Goal: Information Seeking & Learning: Learn about a topic

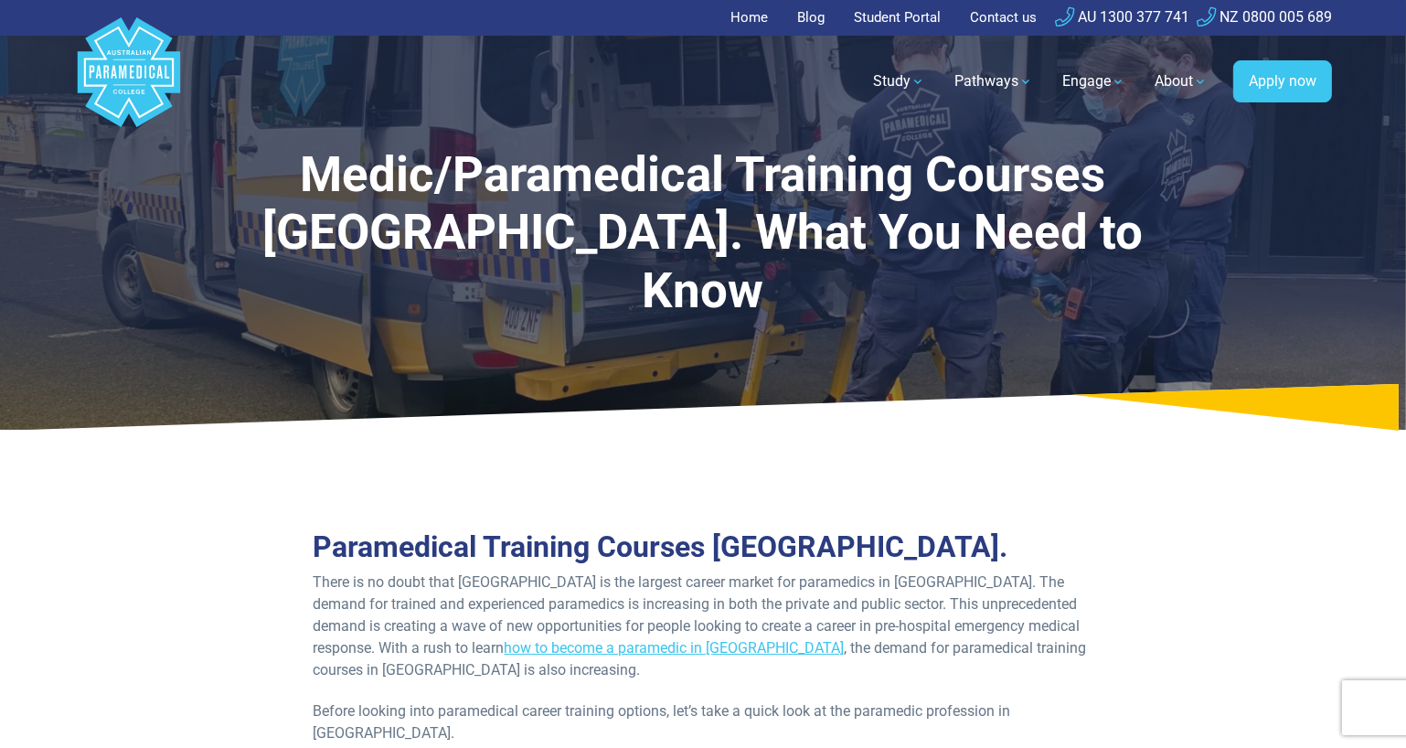
click at [988, 89] on link "Pathways" at bounding box center [993, 81] width 101 height 51
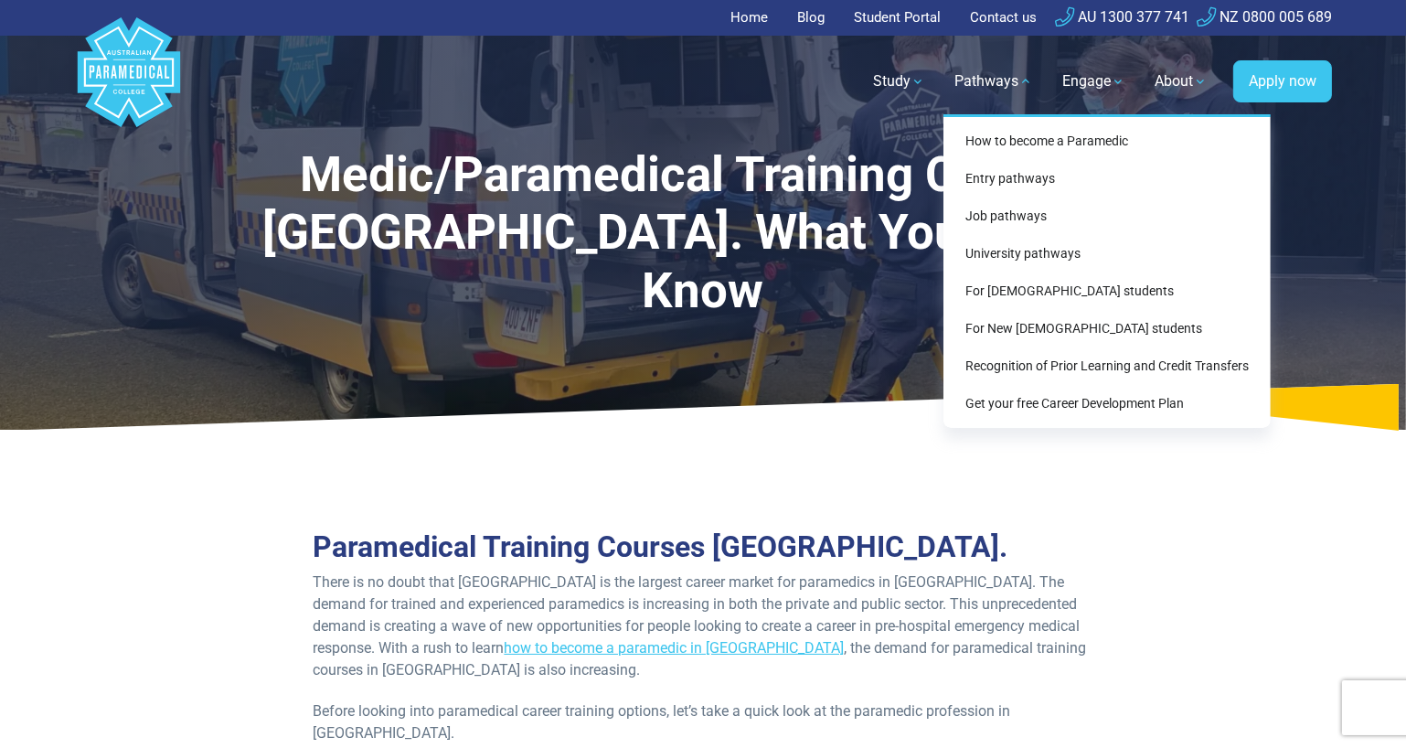
click at [918, 76] on link "Study" at bounding box center [899, 81] width 74 height 51
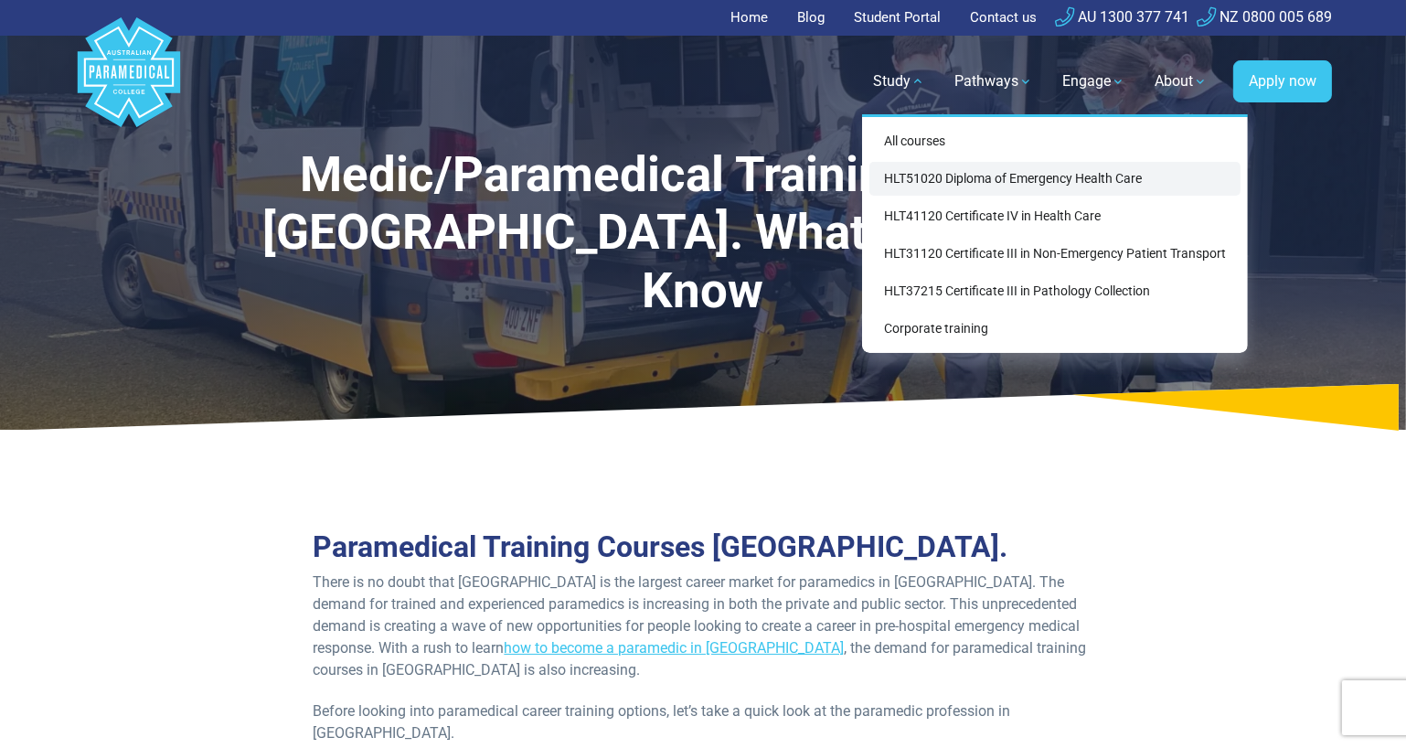
click at [1111, 183] on link "HLT51020 Diploma of Emergency Health Care" at bounding box center [1054, 179] width 371 height 34
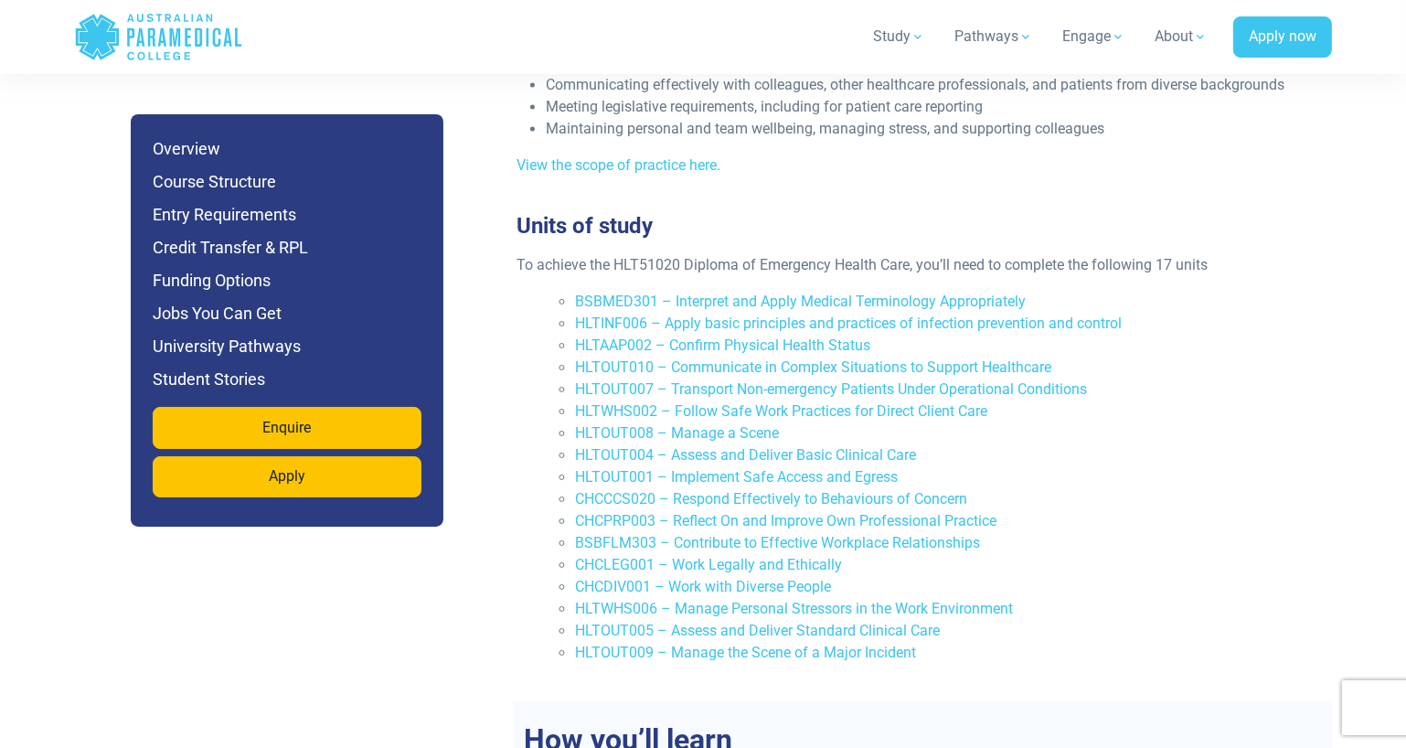
scroll to position [3836, 0]
click at [1249, 722] on h2 "How you’ll learn" at bounding box center [922, 739] width 819 height 35
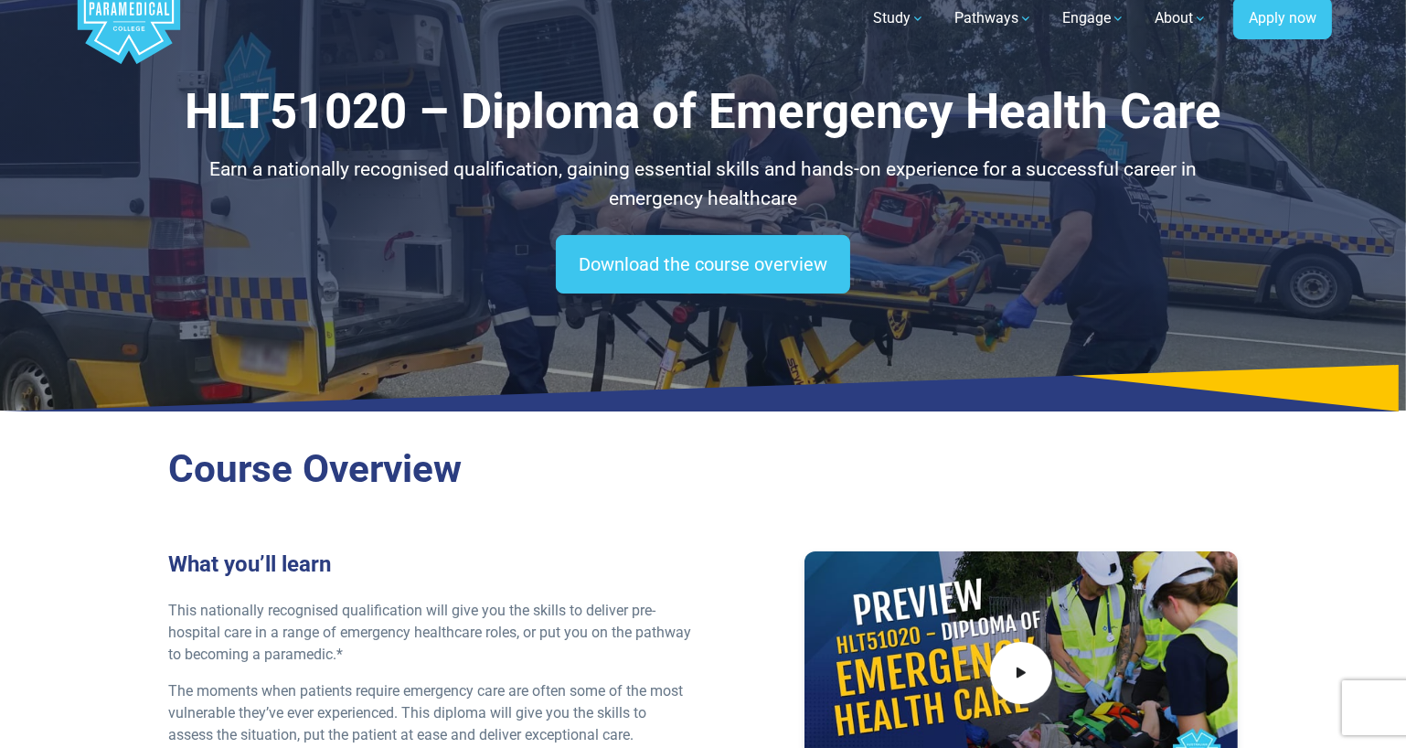
scroll to position [0, 0]
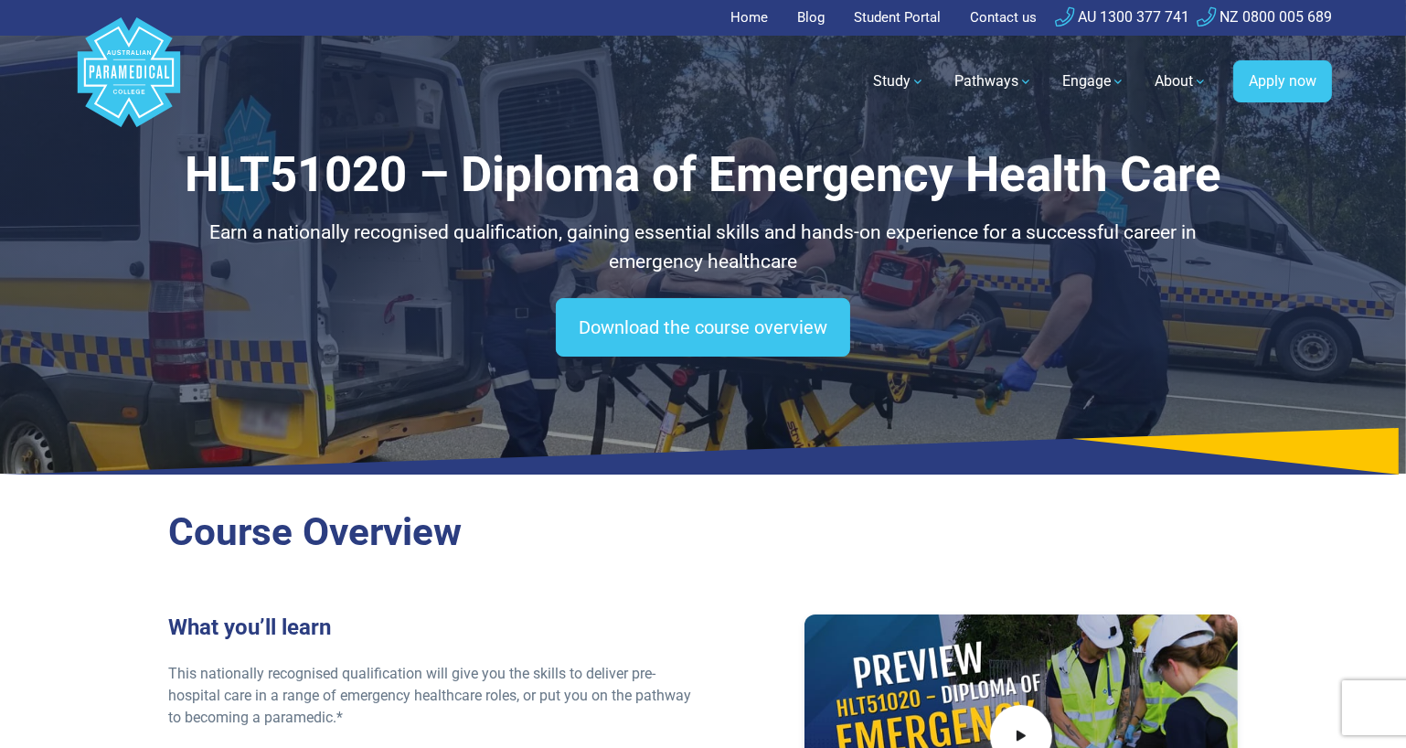
click at [982, 86] on link "Pathways" at bounding box center [993, 81] width 101 height 51
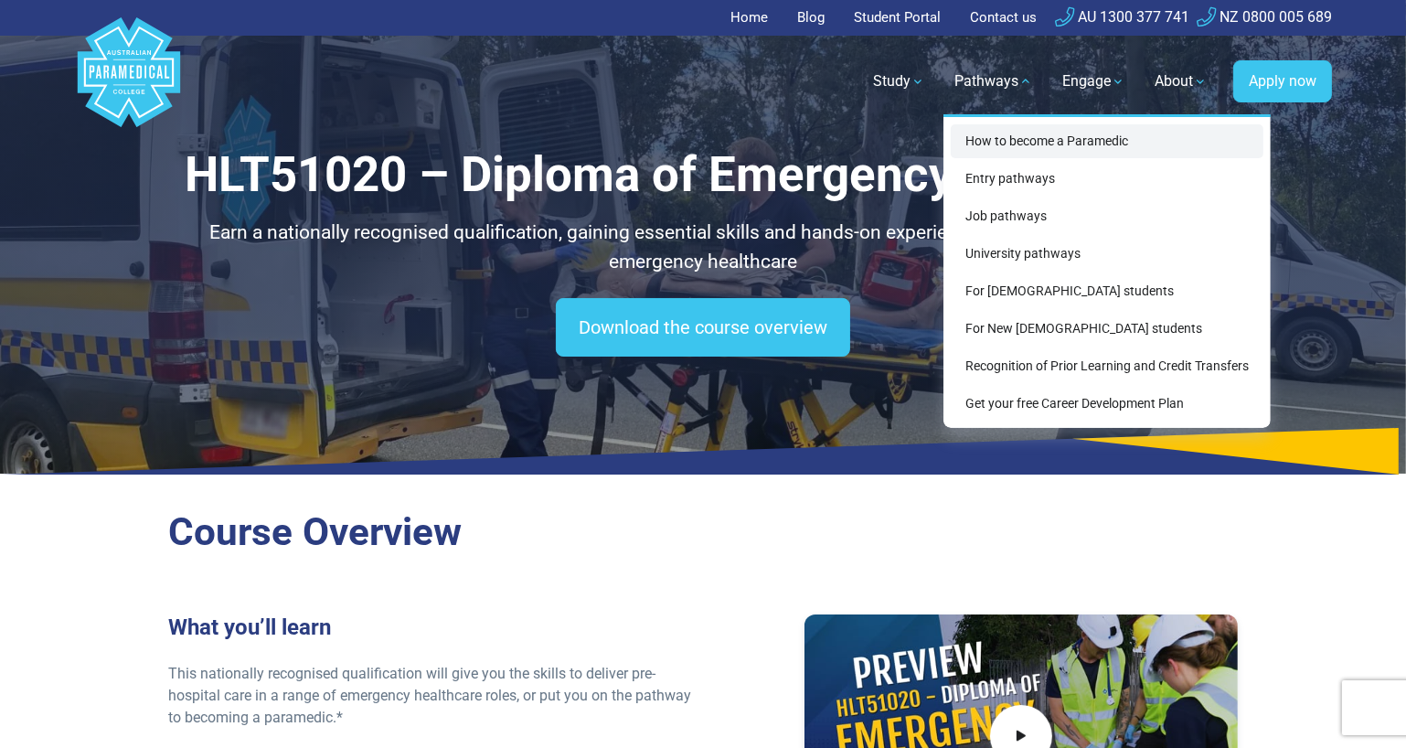
click at [1057, 135] on link "How to become a Paramedic" at bounding box center [1106, 141] width 313 height 34
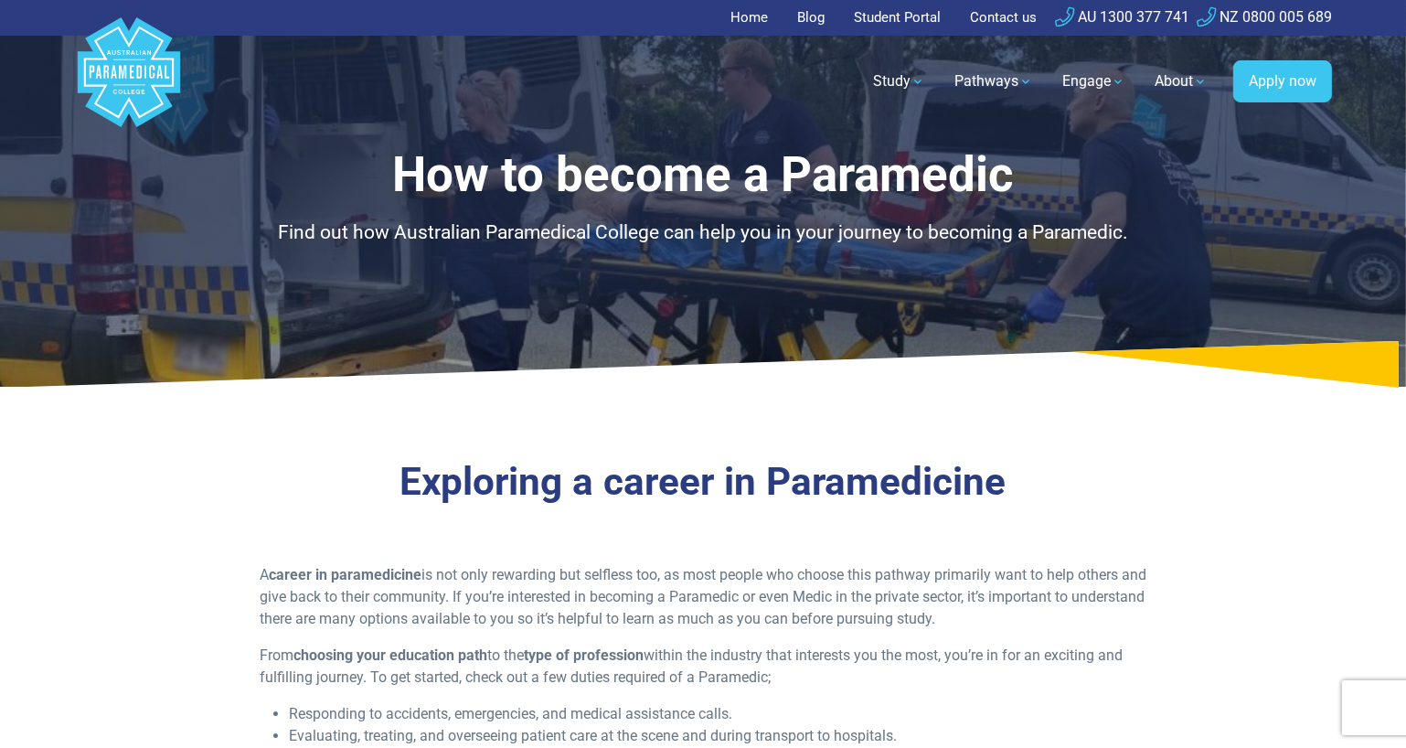
click at [985, 84] on link "Pathways" at bounding box center [993, 81] width 101 height 51
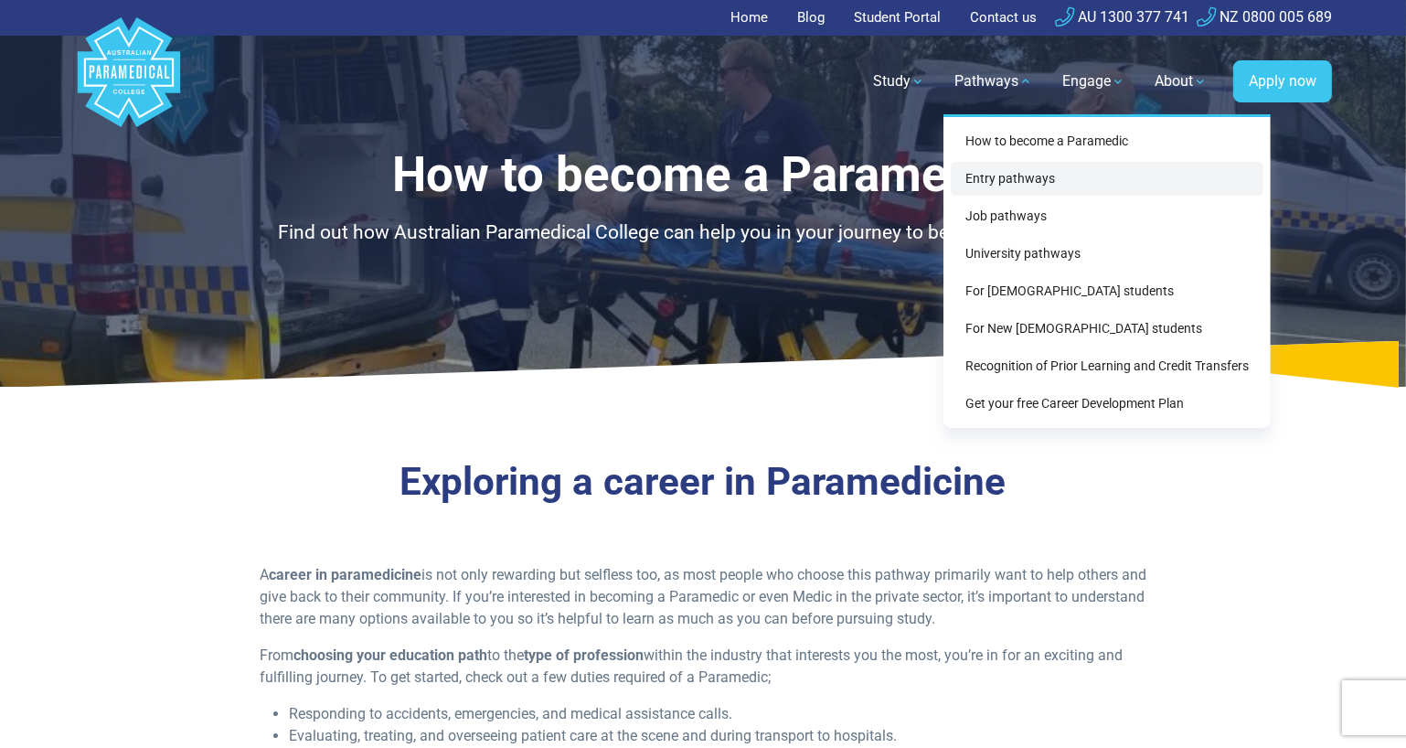
click at [1042, 171] on link "Entry pathways" at bounding box center [1106, 179] width 313 height 34
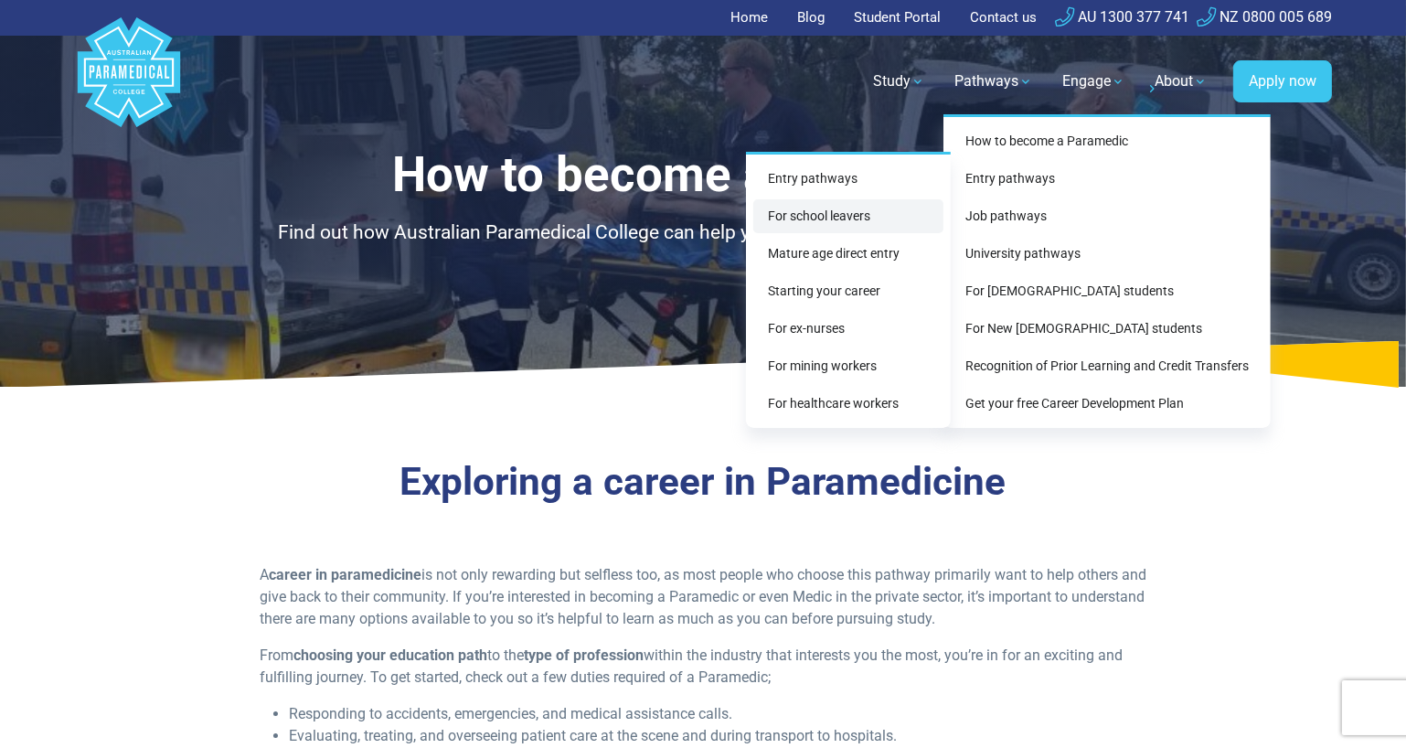
click at [871, 216] on link "For school leavers" at bounding box center [848, 216] width 190 height 34
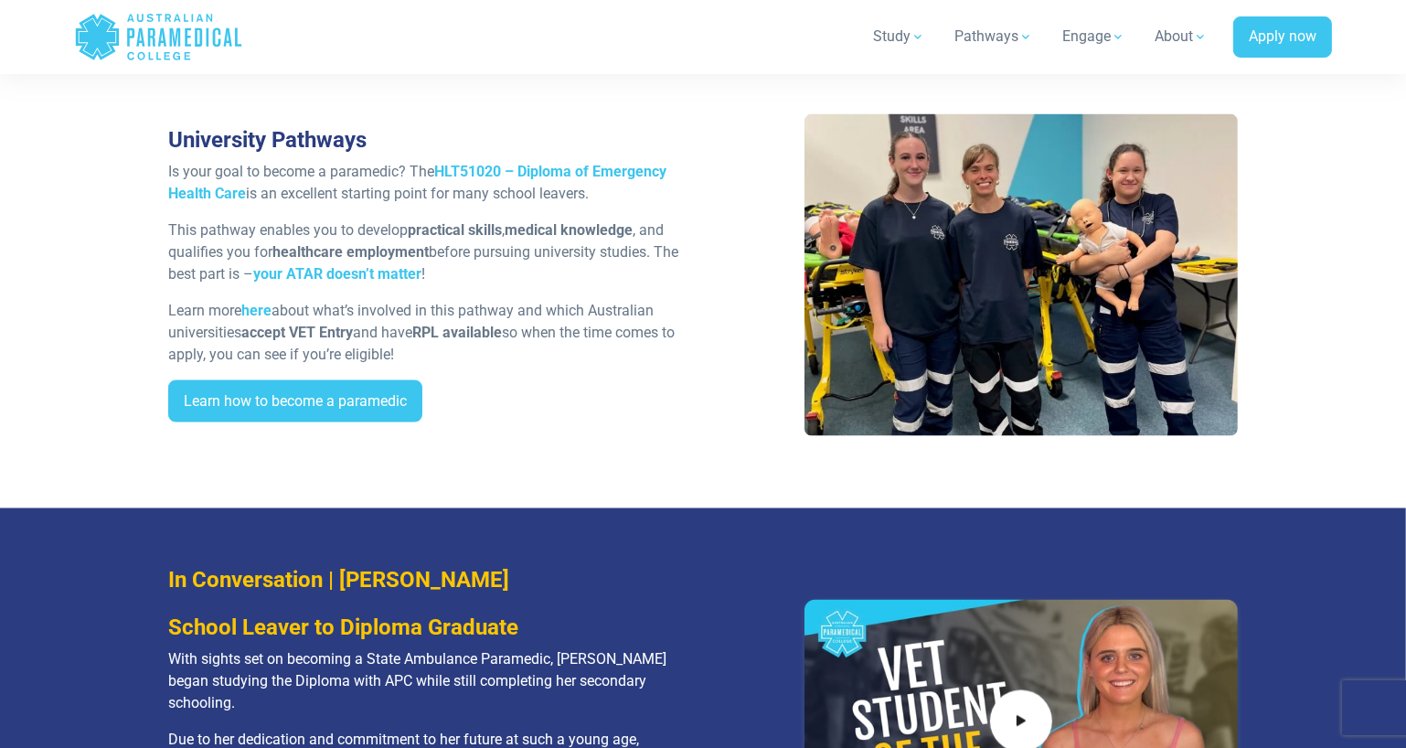
scroll to position [3268, 0]
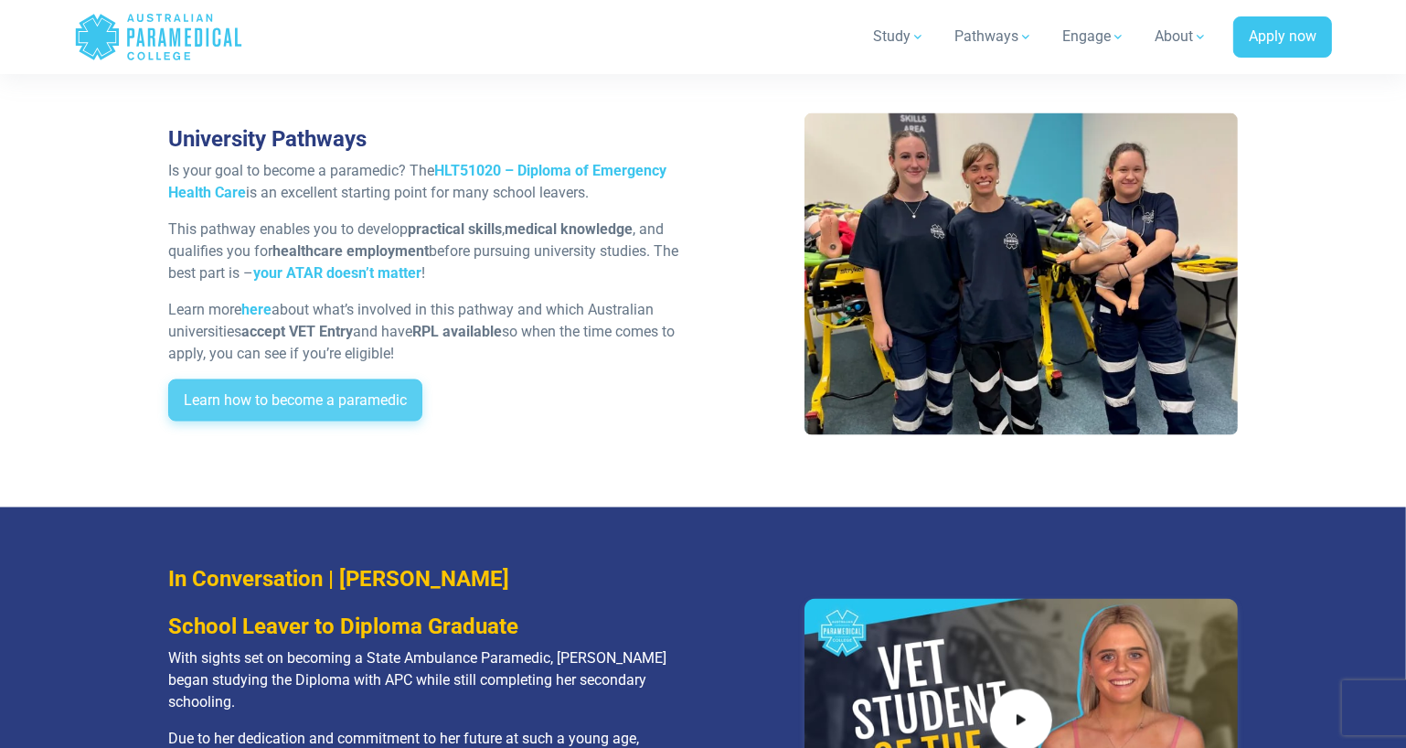
click at [340, 379] on link "Learn how to become a paramedic" at bounding box center [295, 400] width 254 height 42
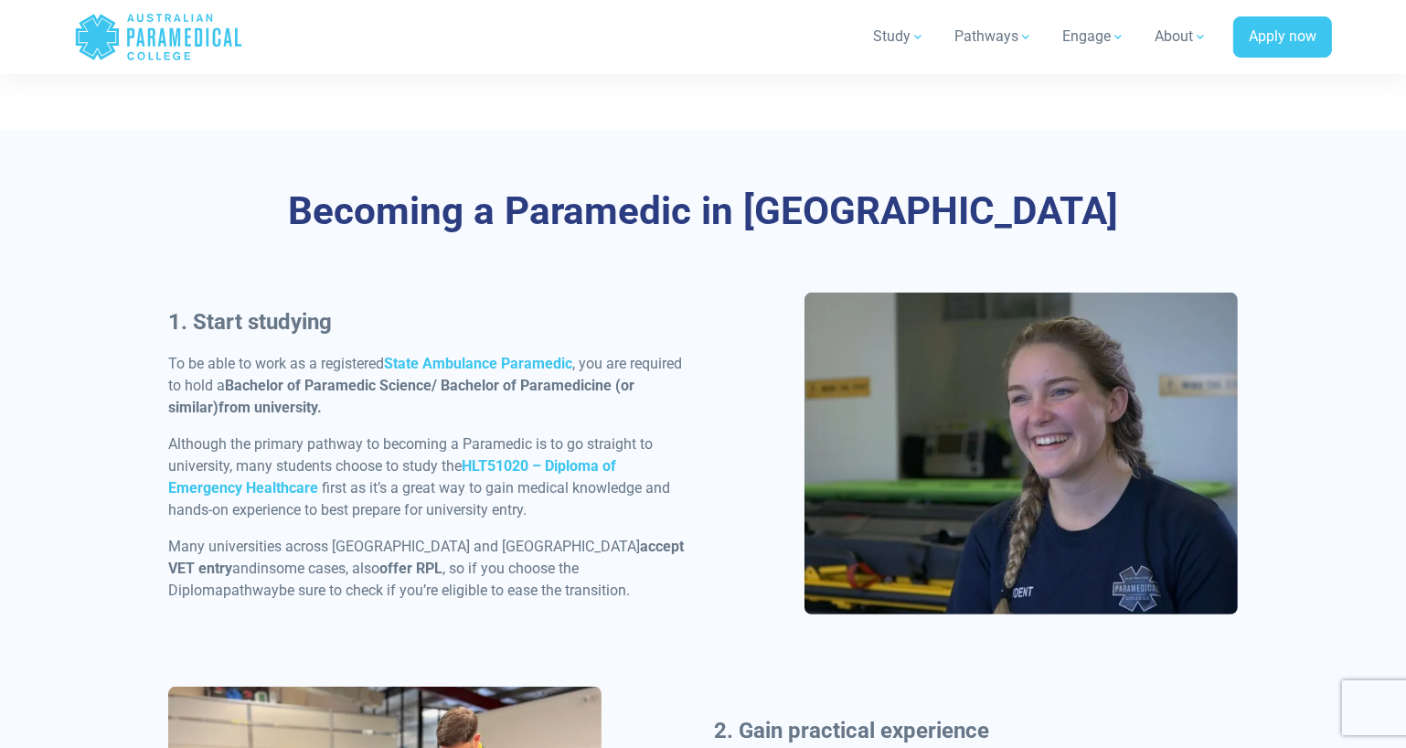
scroll to position [756, 0]
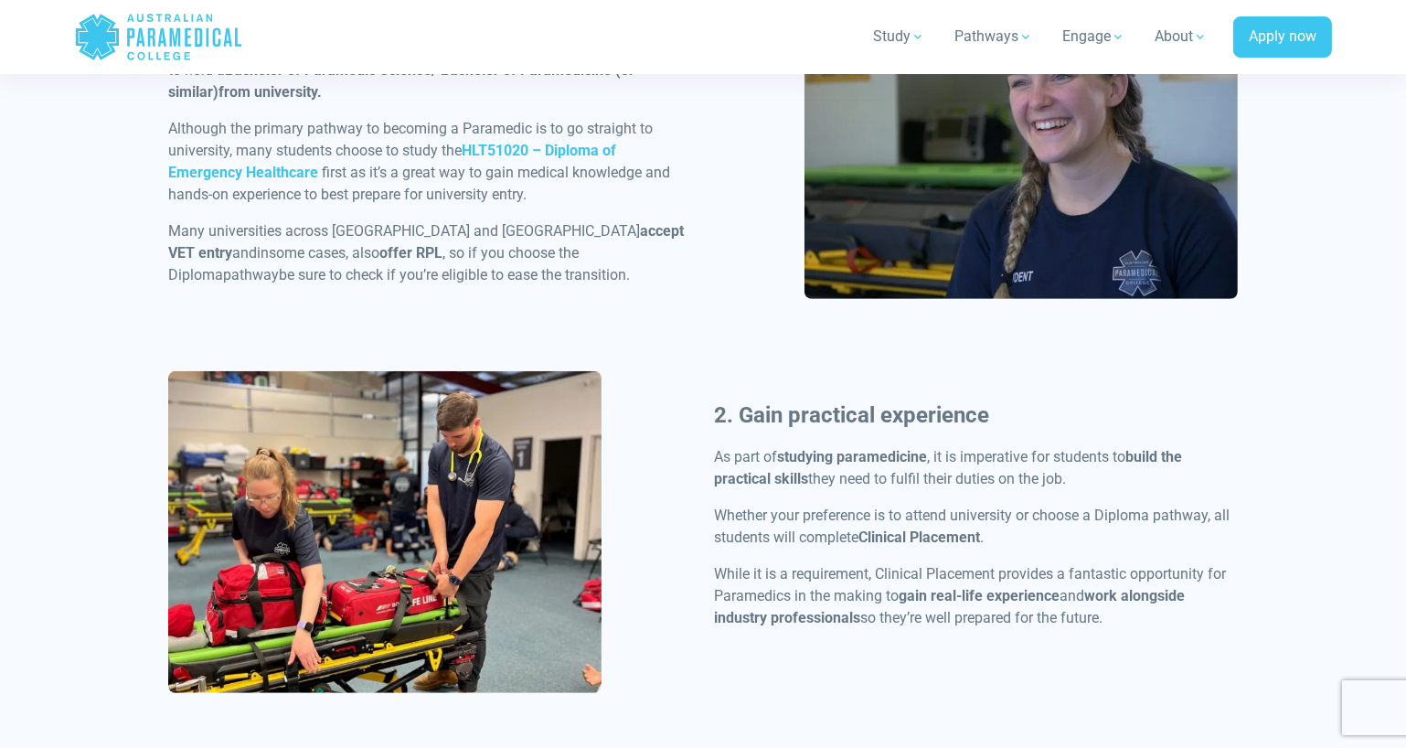
click at [720, 599] on p "While it is a requirement, Clinical Placement provides a fantastic opportunity …" at bounding box center [976, 596] width 524 height 66
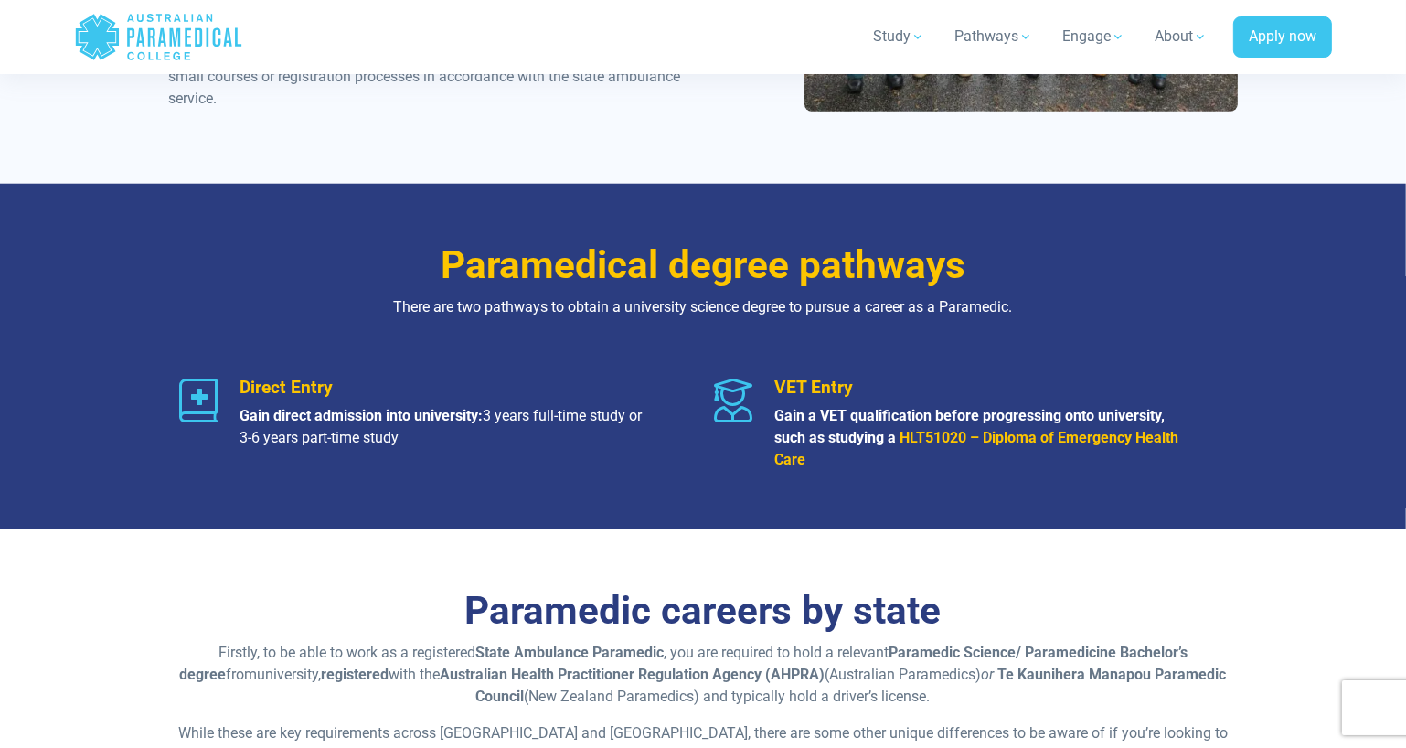
scroll to position [2042, 0]
